Goal: Task Accomplishment & Management: Manage account settings

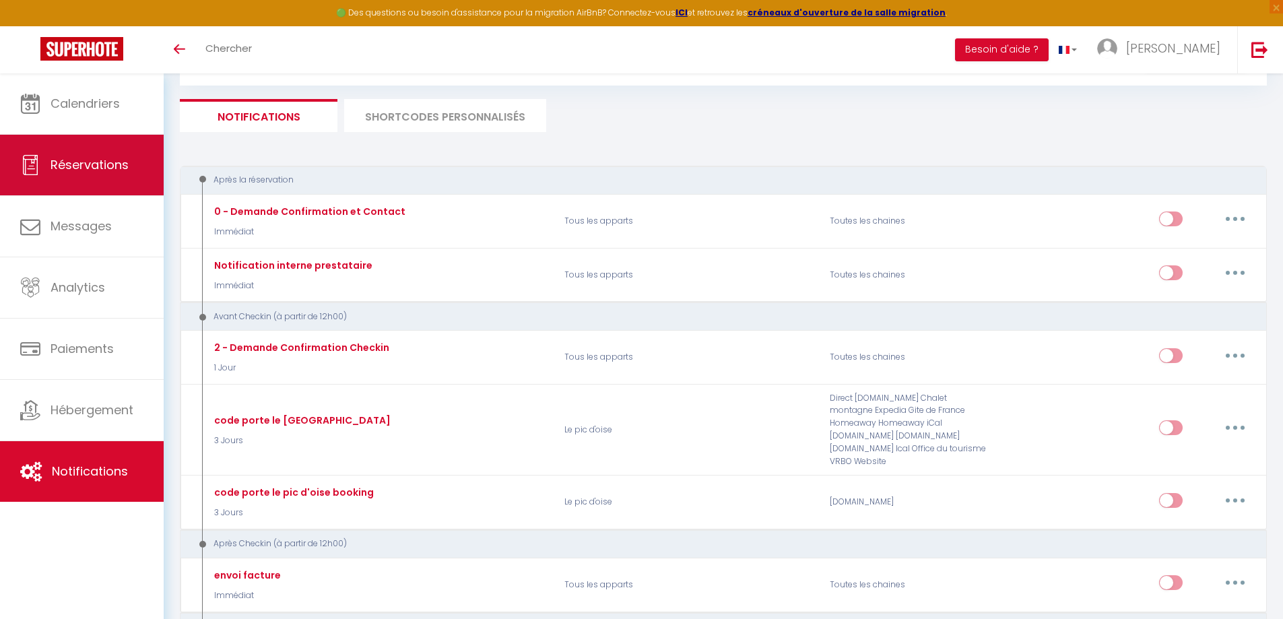
click at [84, 174] on link "Réservations" at bounding box center [82, 165] width 164 height 61
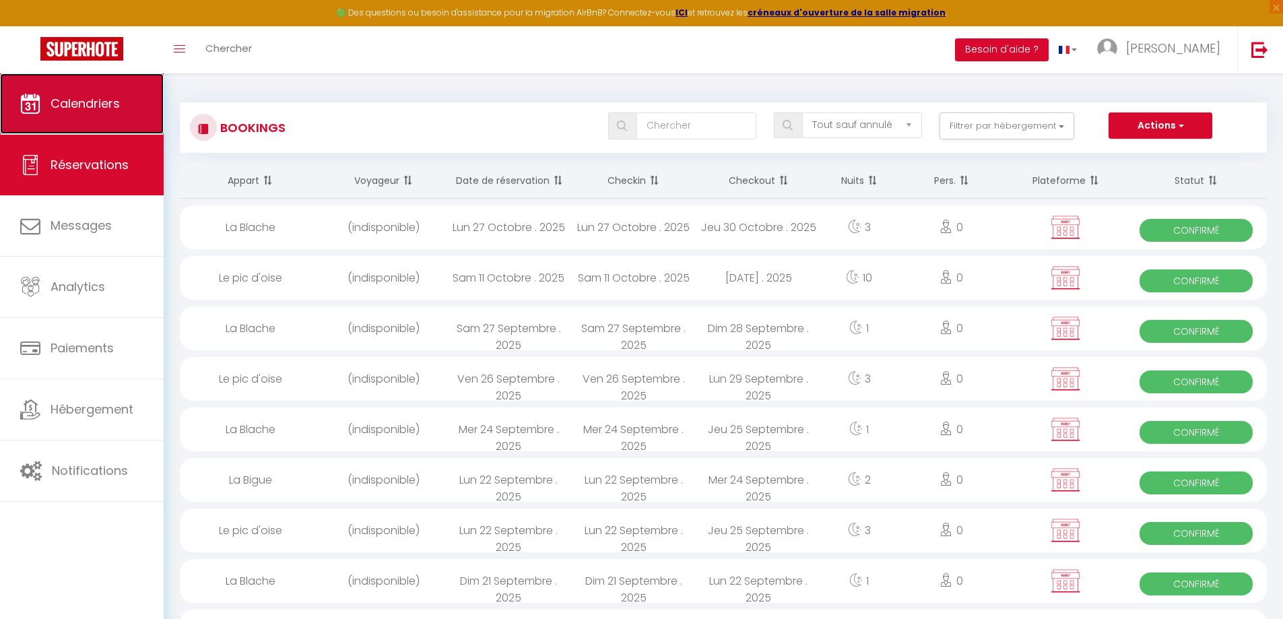
click at [92, 109] on span "Calendriers" at bounding box center [85, 103] width 69 height 17
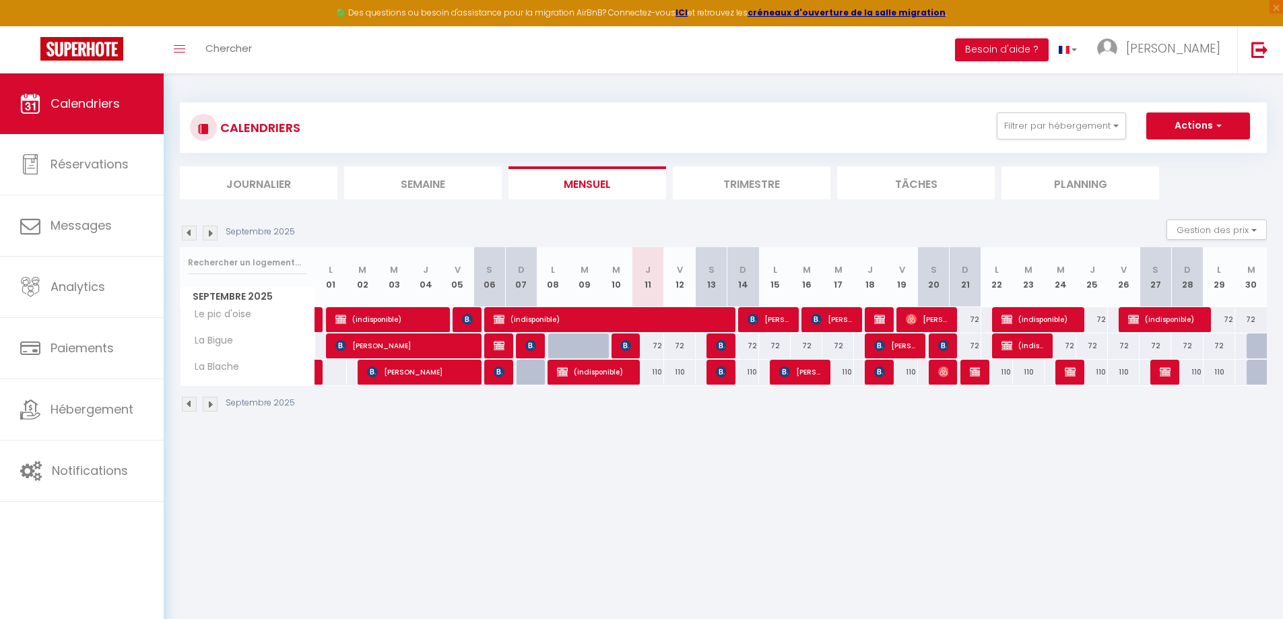
click at [744, 179] on li "Trimestre" at bounding box center [752, 182] width 158 height 33
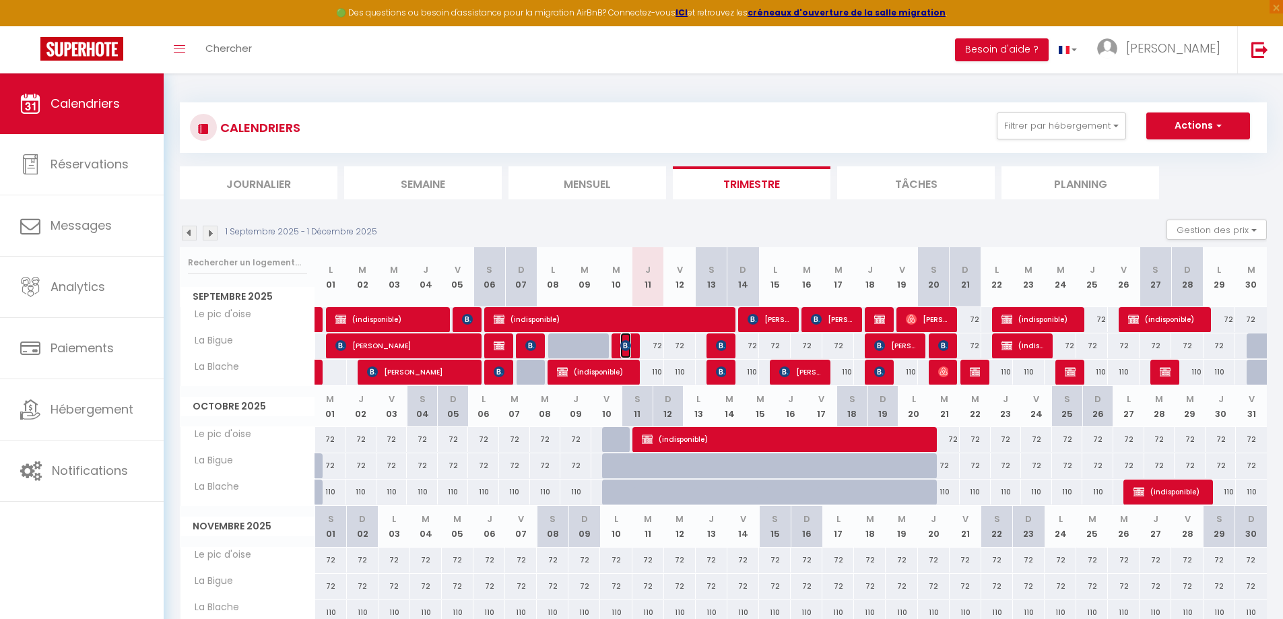
click at [627, 344] on img at bounding box center [625, 345] width 11 height 11
select select "OK"
select select "KO"
select select "0"
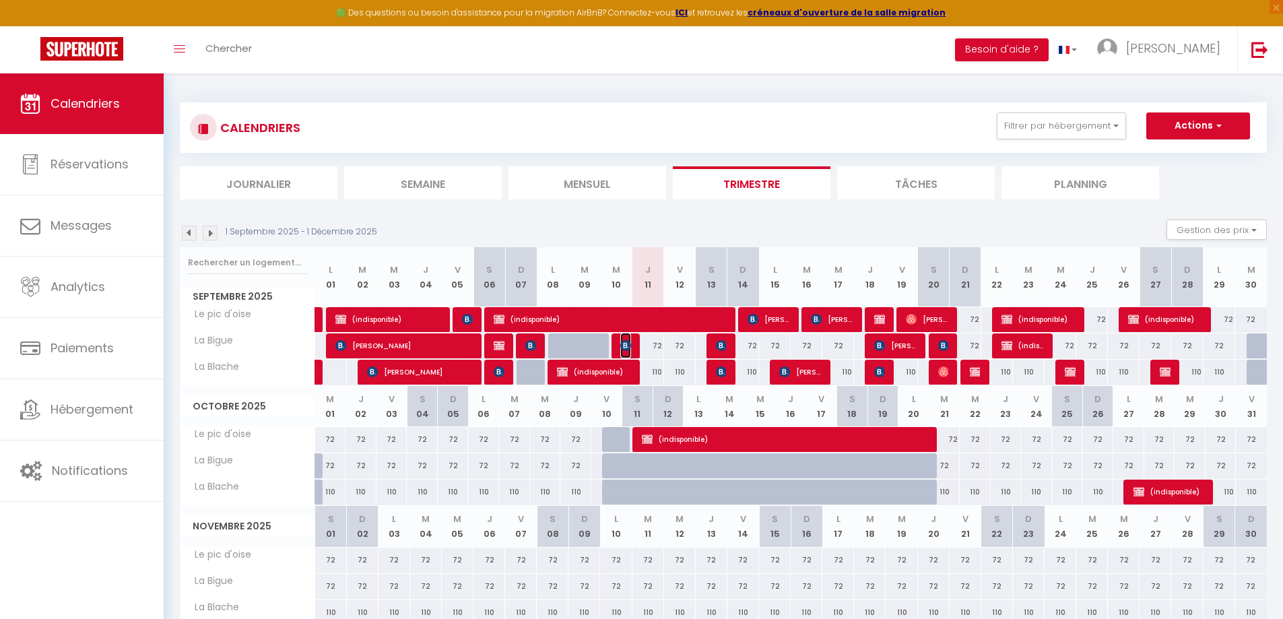
select select "1"
select select
